Goal: Task Accomplishment & Management: Manage account settings

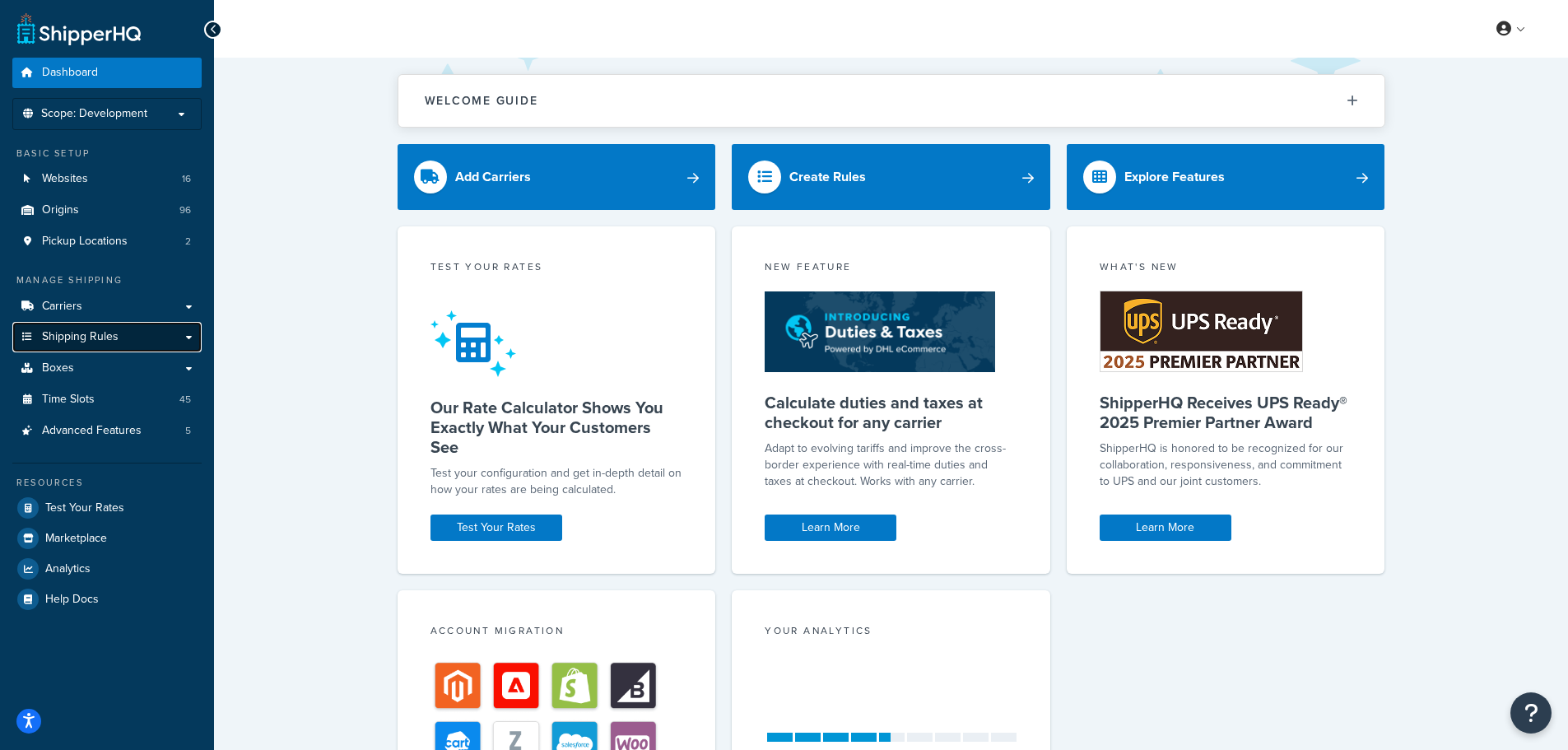
click at [94, 336] on span "Shipping Rules" at bounding box center [81, 337] width 76 height 14
click at [178, 337] on link "Shipping Rules" at bounding box center [107, 337] width 189 height 31
click at [187, 338] on link "Shipping Rules" at bounding box center [107, 337] width 189 height 31
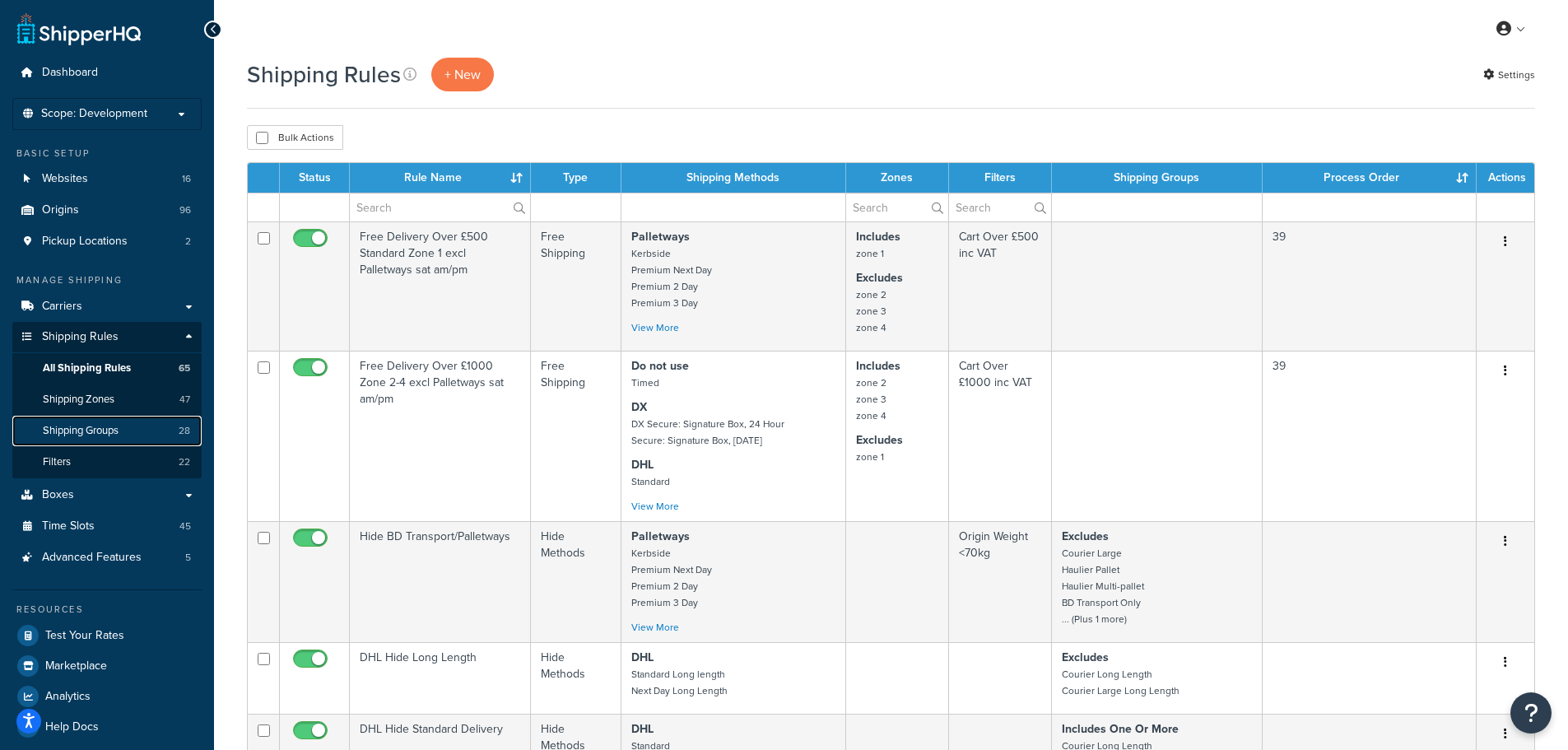
click at [110, 431] on span "Shipping Groups" at bounding box center [81, 431] width 76 height 14
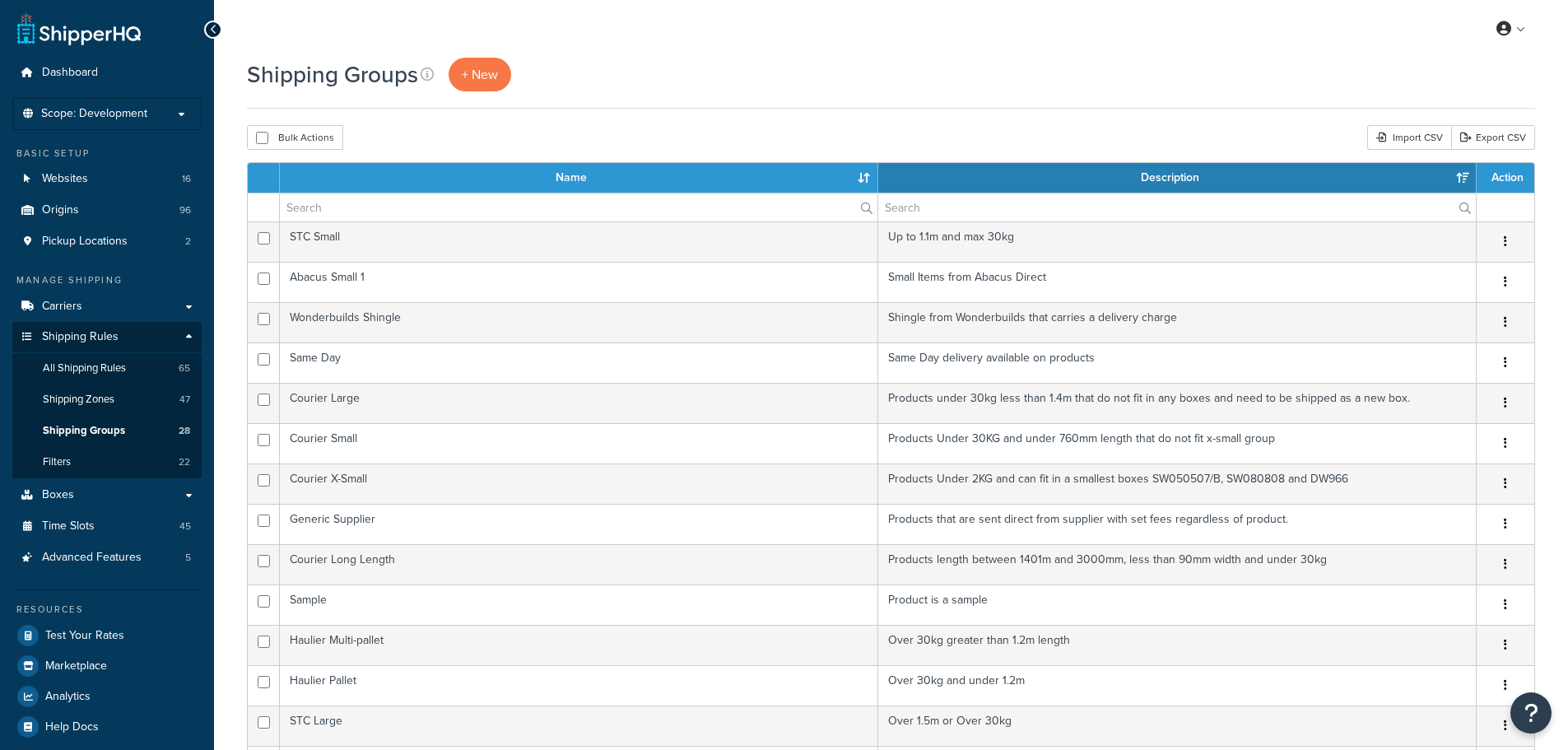
select select "15"
click at [367, 211] on input "text" at bounding box center [579, 208] width 598 height 28
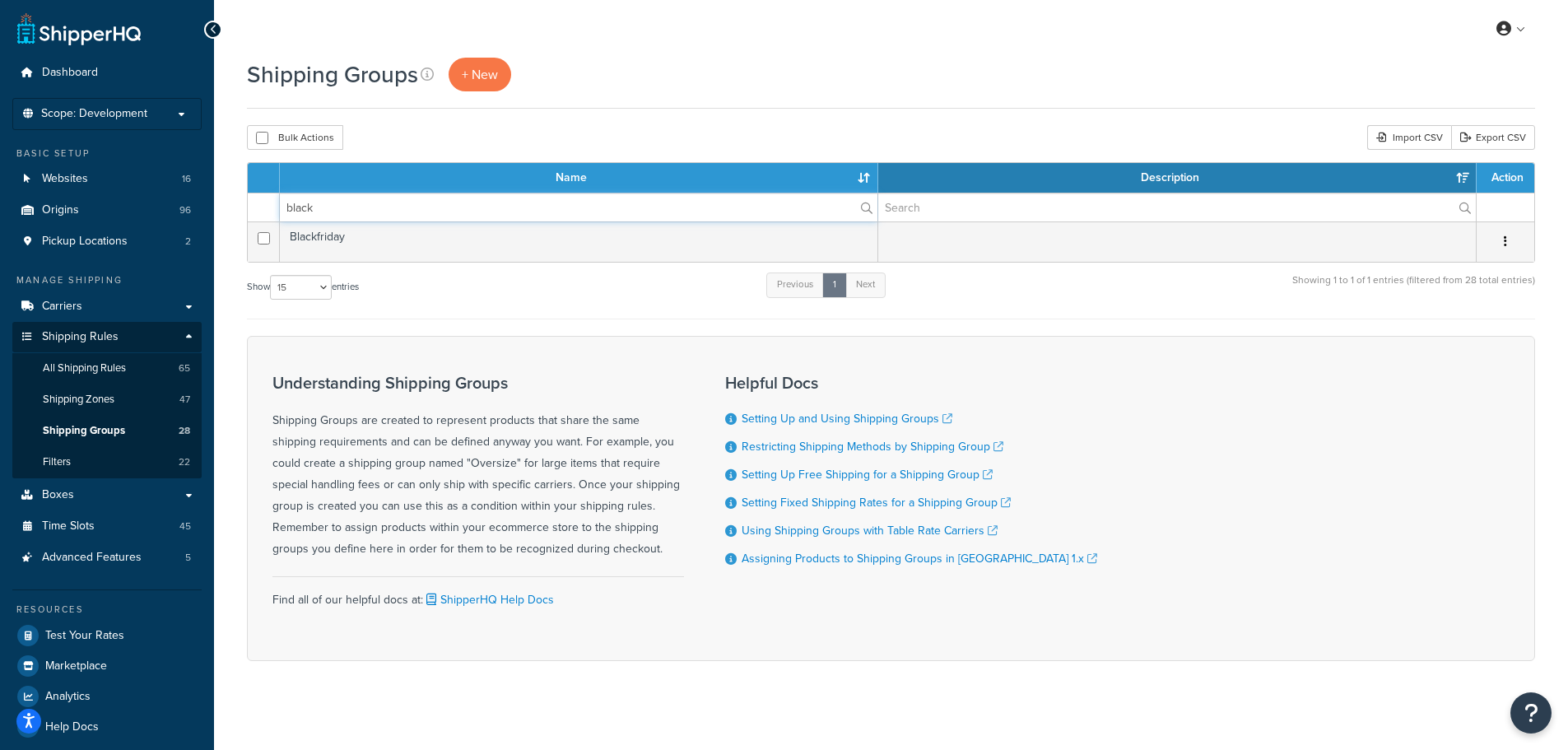
type input "black"
